Goal: Task Accomplishment & Management: Complete application form

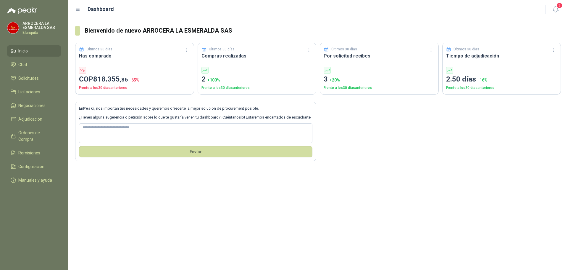
click at [27, 50] on span "Inicio" at bounding box center [22, 51] width 9 height 7
click at [28, 64] on li "Chat" at bounding box center [34, 64] width 47 height 7
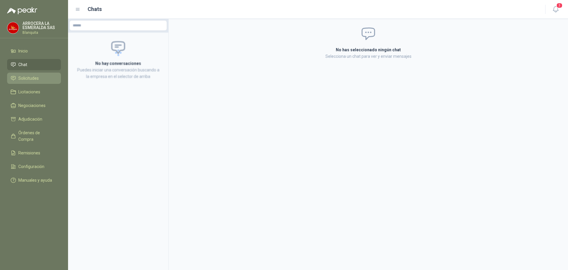
click at [31, 81] on span "Solicitudes" at bounding box center [28, 78] width 20 height 7
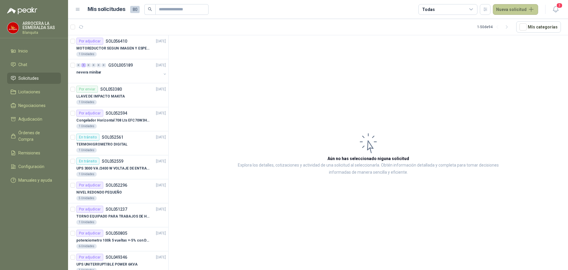
click at [508, 7] on button "Nueva solicitud" at bounding box center [515, 9] width 45 height 11
click at [525, 24] on link "Solicitud" at bounding box center [523, 24] width 50 height 10
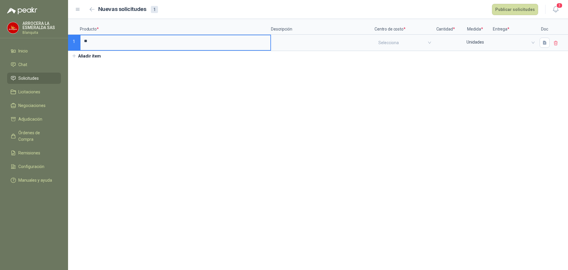
type input "*"
type input "**********"
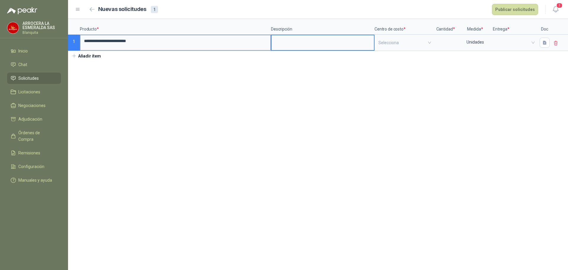
click at [156, 48] on label "**********" at bounding box center [176, 42] width 190 height 15
click at [156, 47] on input "**********" at bounding box center [176, 41] width 190 height 12
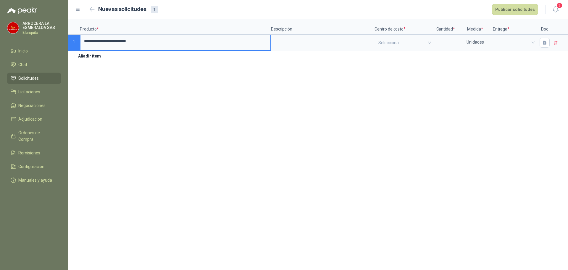
click at [156, 44] on input "**********" at bounding box center [176, 41] width 190 height 12
click at [328, 49] on div at bounding box center [323, 43] width 104 height 16
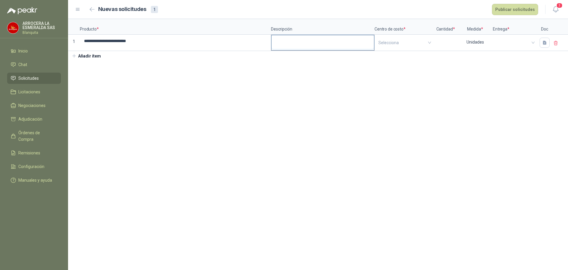
click at [331, 47] on textarea at bounding box center [323, 42] width 102 height 14
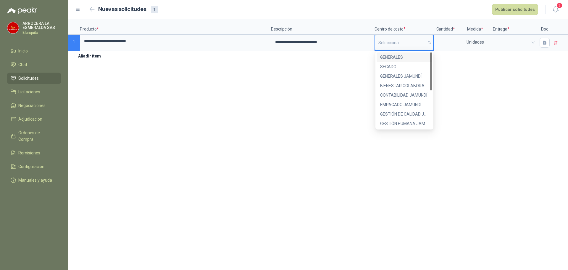
click at [397, 41] on input "search" at bounding box center [405, 42] width 52 height 15
click at [411, 76] on div "GENERALES JAMUNDÍ" at bounding box center [404, 76] width 49 height 7
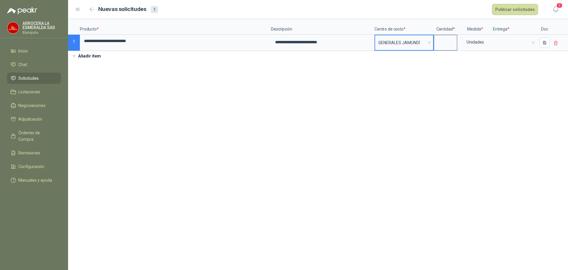
click at [448, 43] on input at bounding box center [446, 41] width 22 height 12
type input "*"
click at [510, 46] on span at bounding box center [515, 42] width 37 height 9
click at [512, 57] on div "JAMUNDI" at bounding box center [515, 57] width 34 height 7
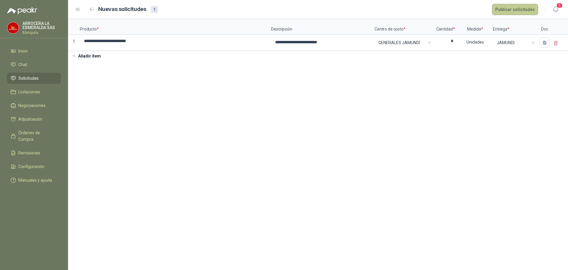
click at [511, 9] on button "Publicar solicitudes" at bounding box center [515, 9] width 46 height 11
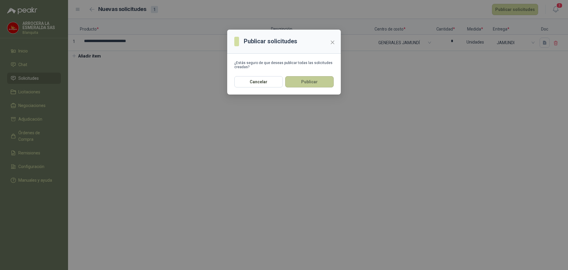
click at [309, 78] on button "Publicar" at bounding box center [309, 81] width 49 height 11
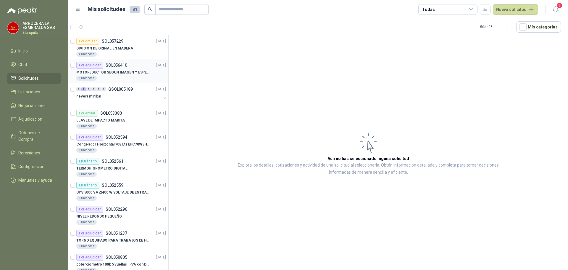
click at [131, 71] on p "MOTOREDUCTOR SEGUN IMAGEN Y ESPECIFICACIONES ADJUNTAS" at bounding box center [113, 73] width 74 height 6
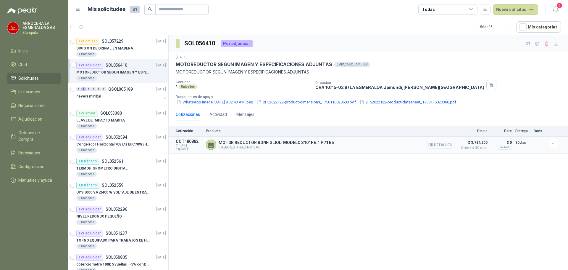
click at [446, 142] on button "Detalles" at bounding box center [441, 145] width 28 height 8
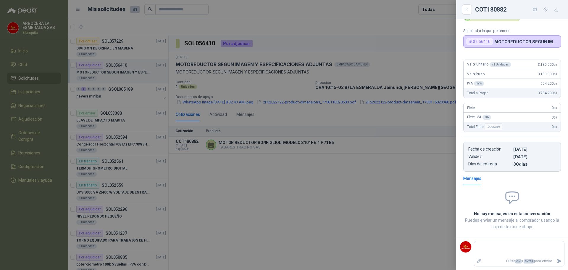
scroll to position [35, 0]
click at [368, 114] on div at bounding box center [284, 135] width 568 height 270
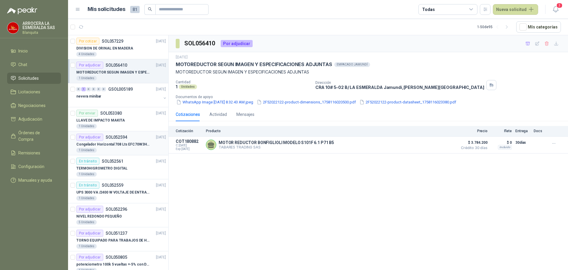
click at [133, 148] on div "1 Unidades" at bounding box center [121, 150] width 90 height 5
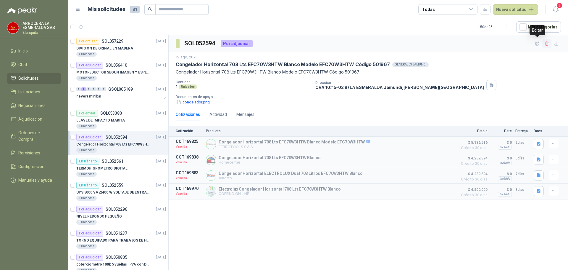
click at [546, 41] on icon "button" at bounding box center [547, 43] width 5 height 5
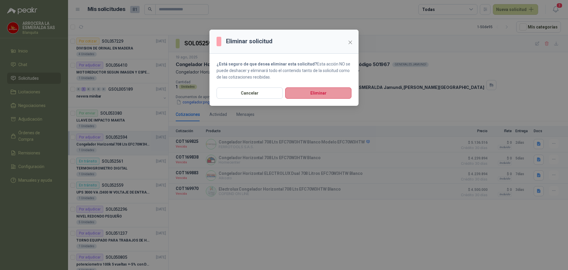
click at [319, 92] on button "Eliminar" at bounding box center [318, 92] width 66 height 11
